Goal: Communication & Community: Ask a question

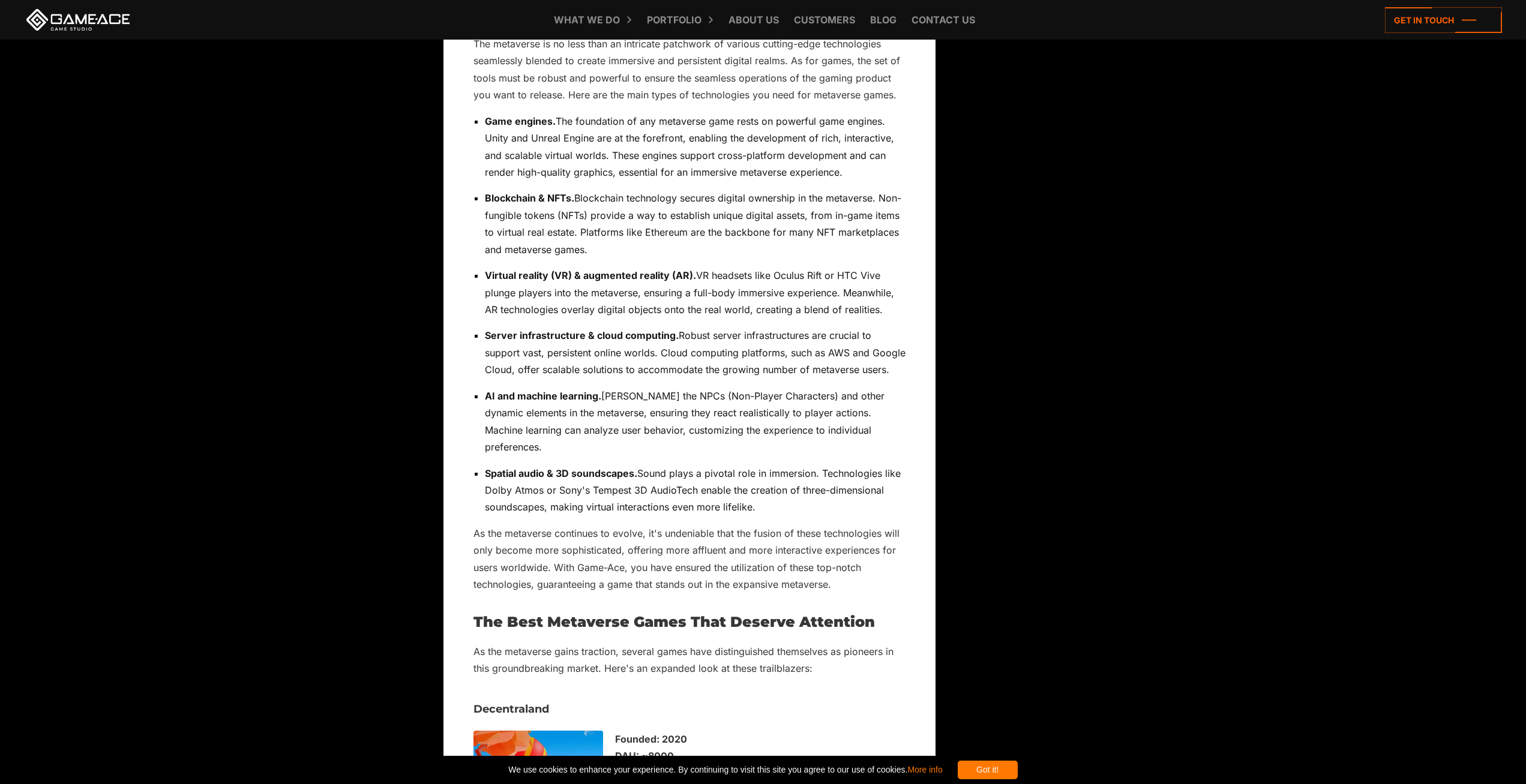
scroll to position [5219, 0]
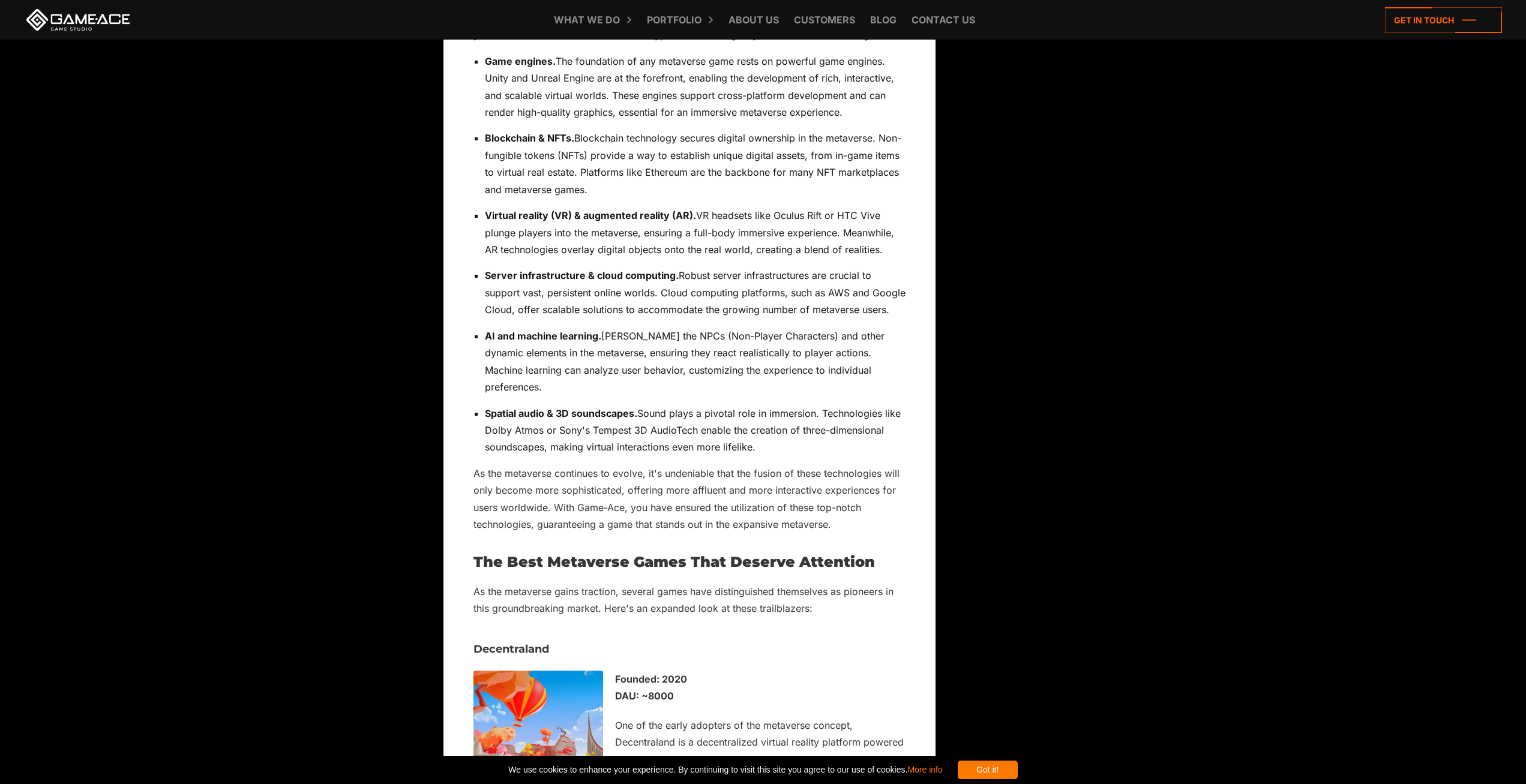
click at [0, 0] on link "Get In Touch" at bounding box center [0, 0] width 0 height 0
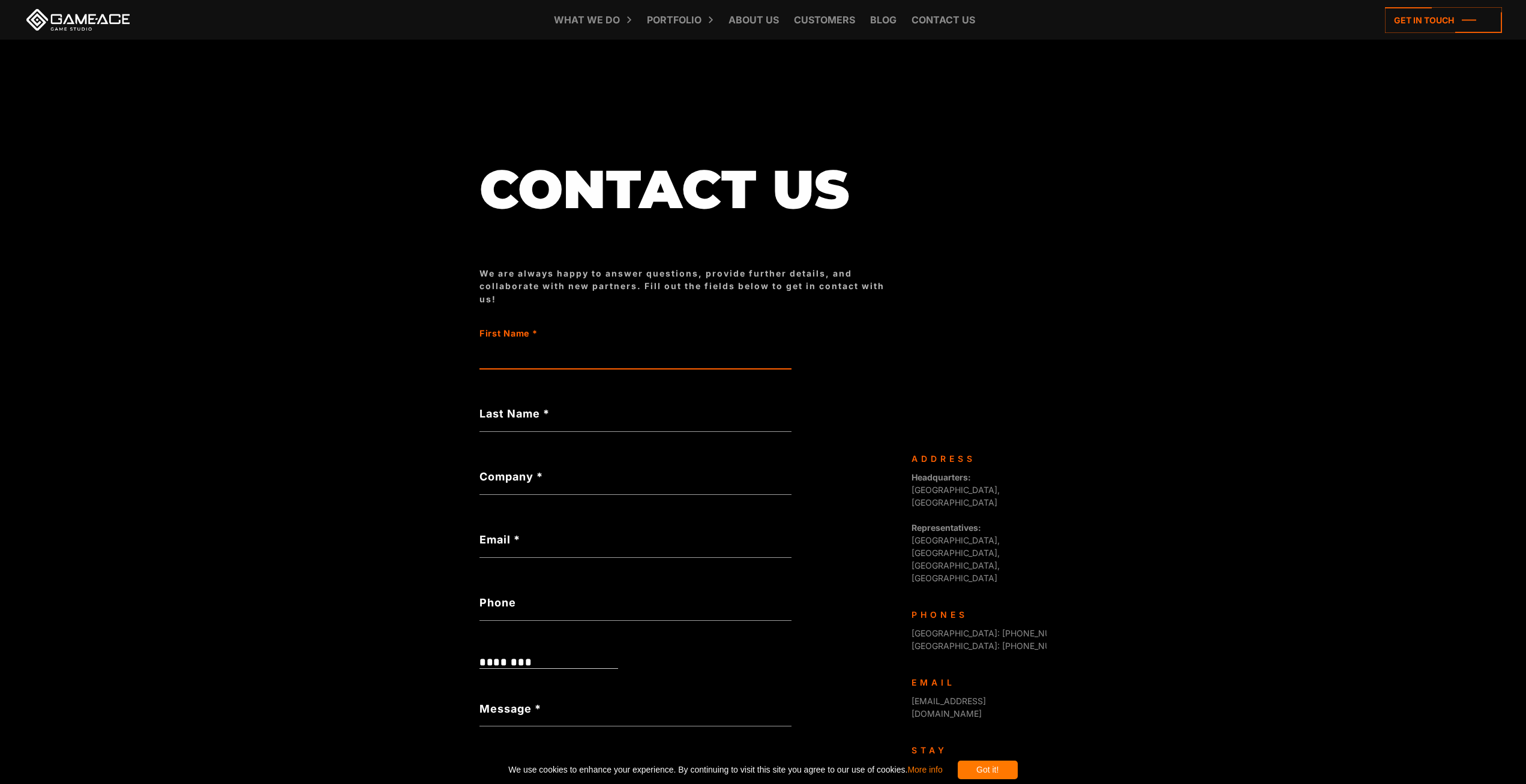
click at [480, 341] on input "First Name *" at bounding box center [635, 355] width 312 height 28
click at [480, 404] on input "Last Name *" at bounding box center [635, 418] width 312 height 28
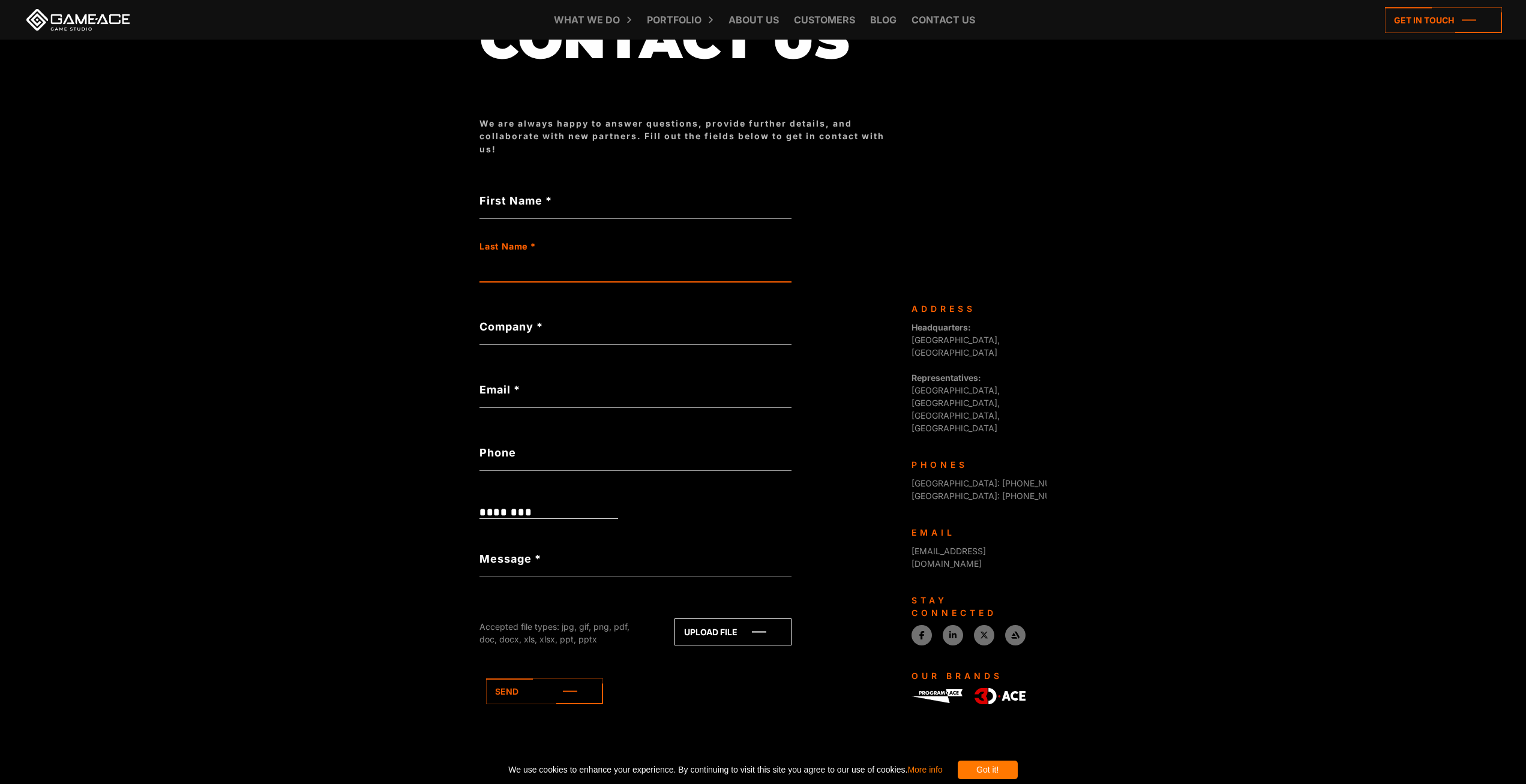
scroll to position [1740, 0]
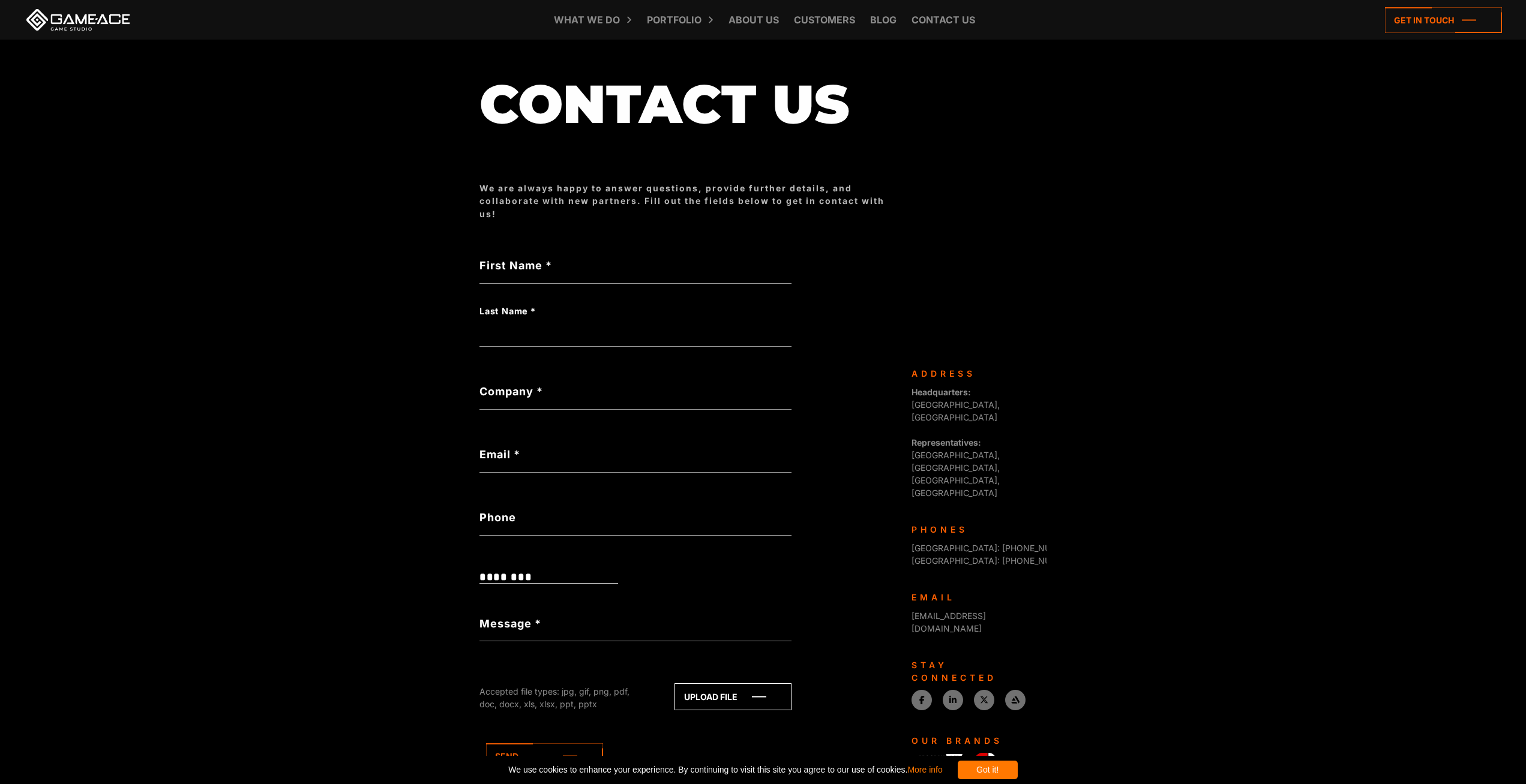
click at [480, 392] on form "**********" at bounding box center [635, 539] width 312 height 566
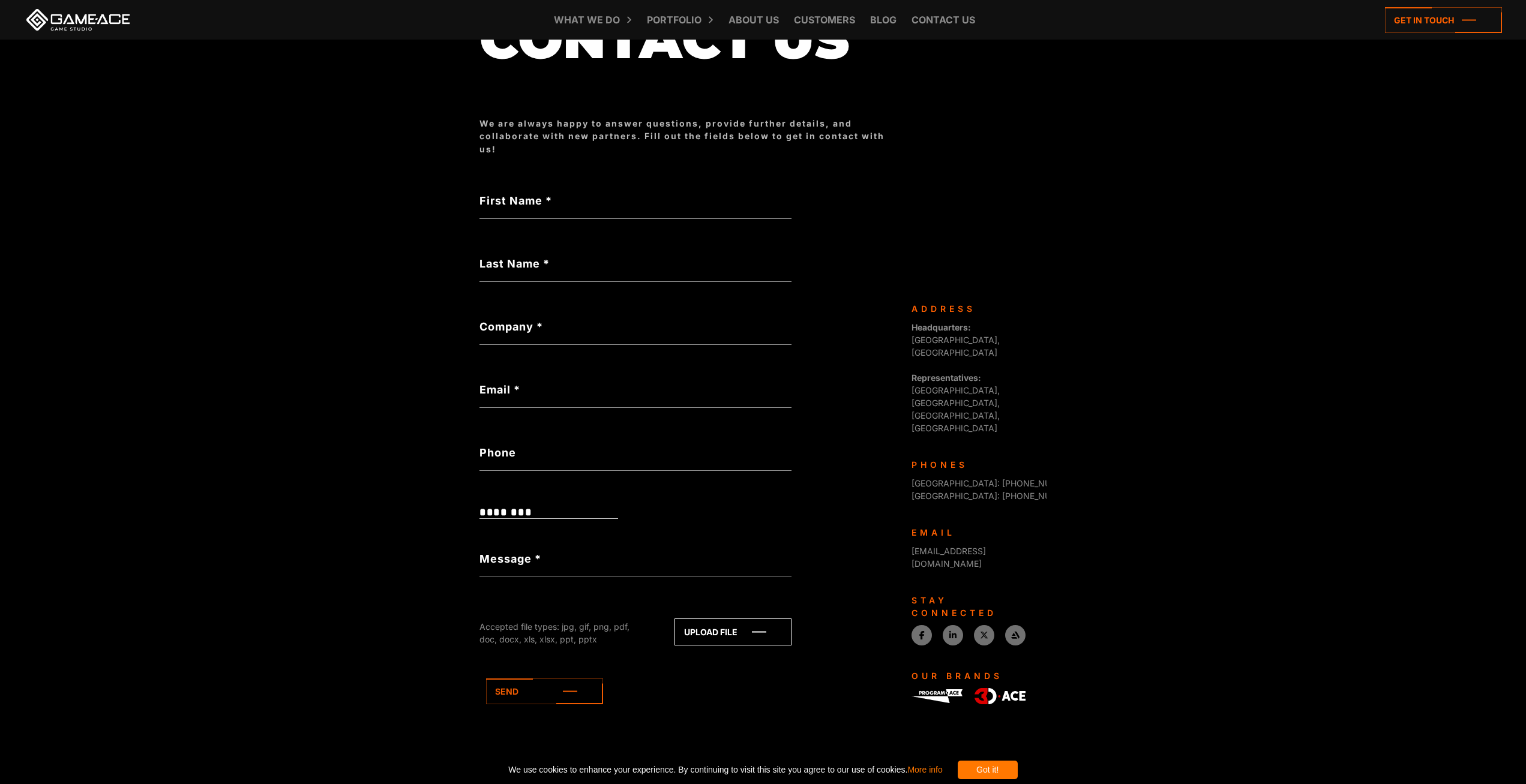
scroll to position [1260, 0]
click at [0, 0] on icon at bounding box center [0, 0] width 0 height 0
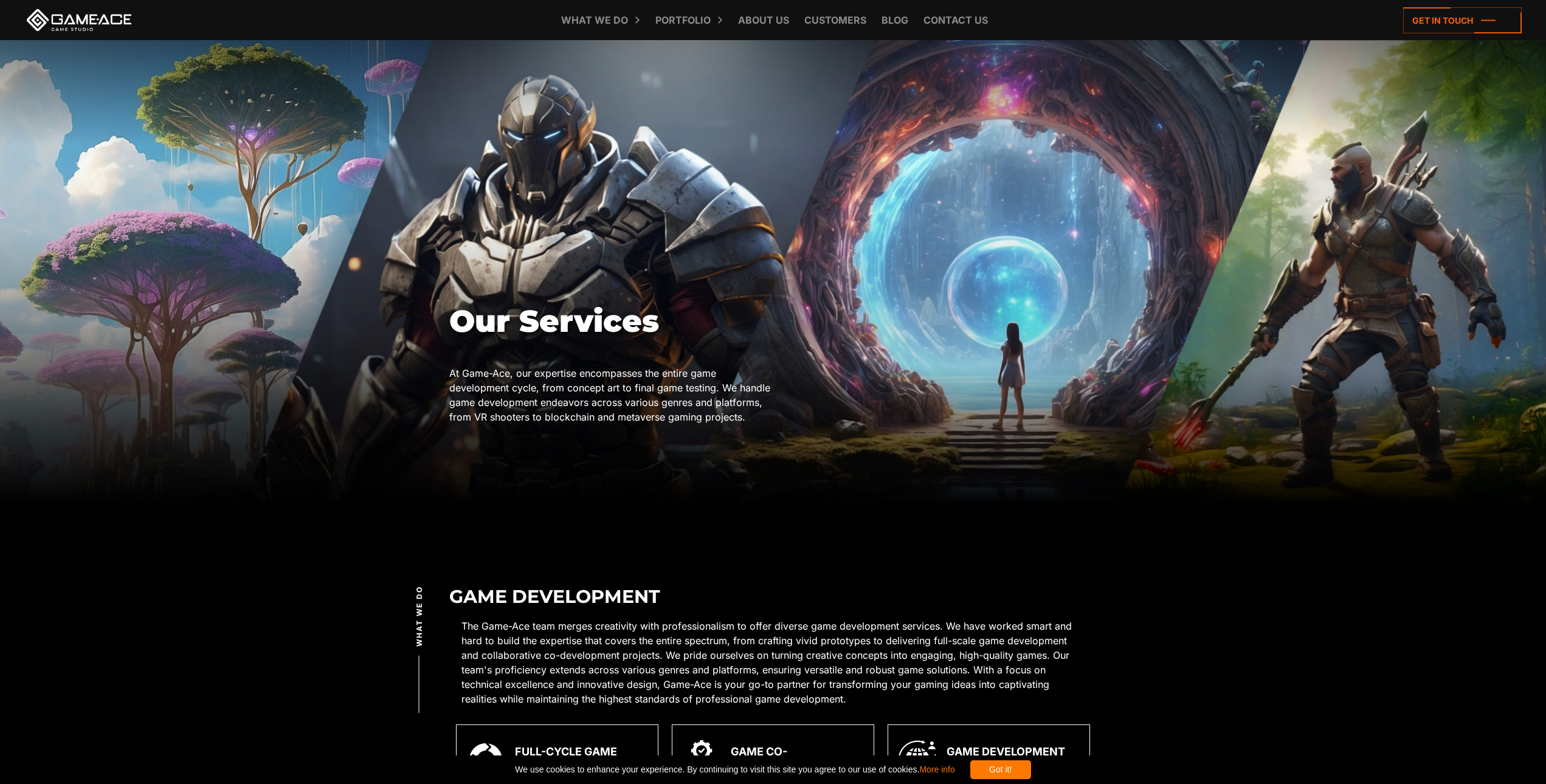
click at [414, 586] on span "What we do" at bounding box center [419, 616] width 11 height 61
